Goal: Task Accomplishment & Management: Manage account settings

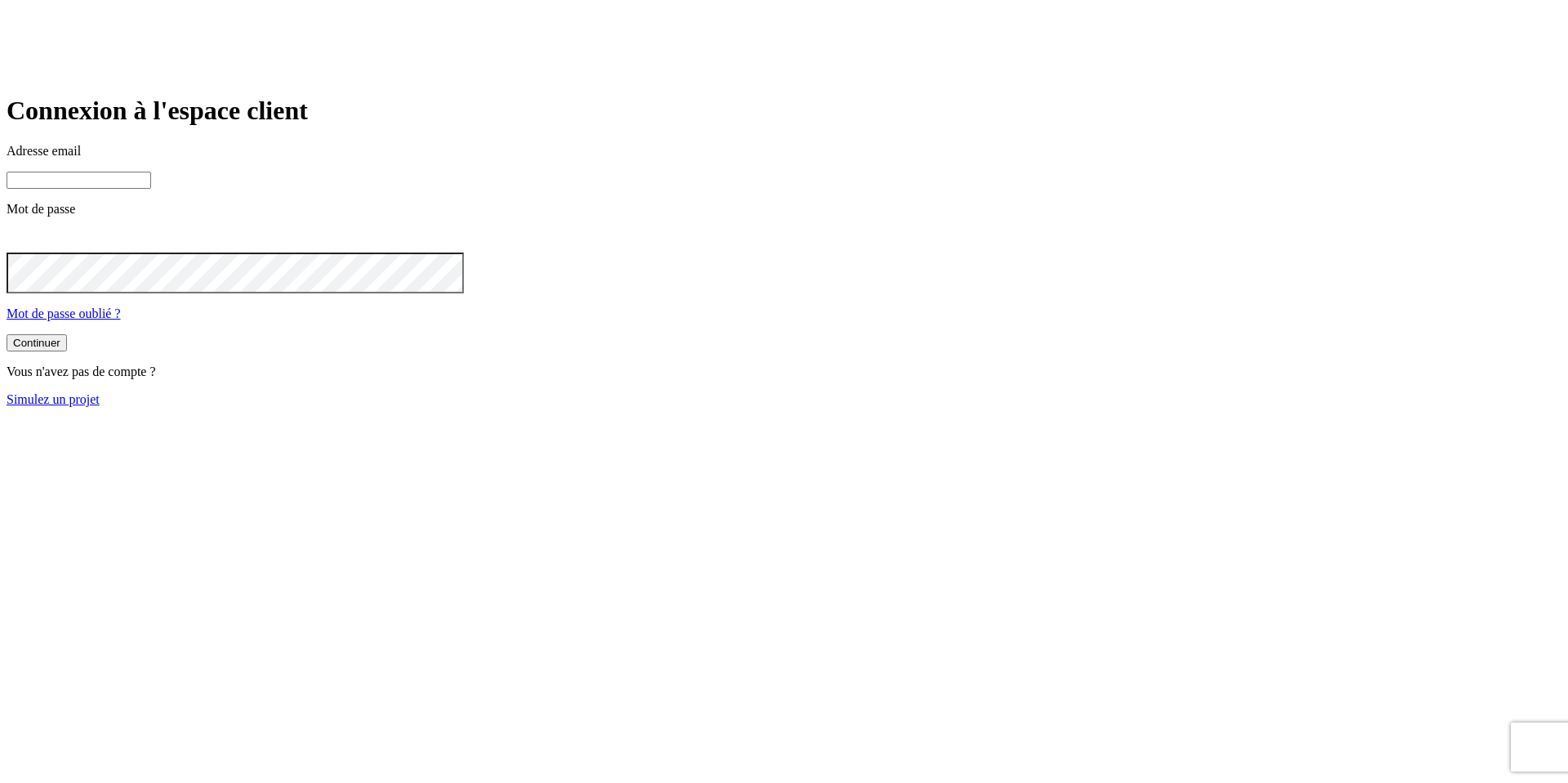
click at [151, 189] on input at bounding box center [78, 180] width 145 height 18
paste input "[PERSON_NAME][DOMAIN_NAME][EMAIL_ADDRESS][DOMAIN_NAME]"
type input "[PERSON_NAME][DOMAIN_NAME][EMAIL_ADDRESS][DOMAIN_NAME]"
click at [6, 336] on button "Continuer" at bounding box center [36, 344] width 61 height 18
